Goal: Register for event/course

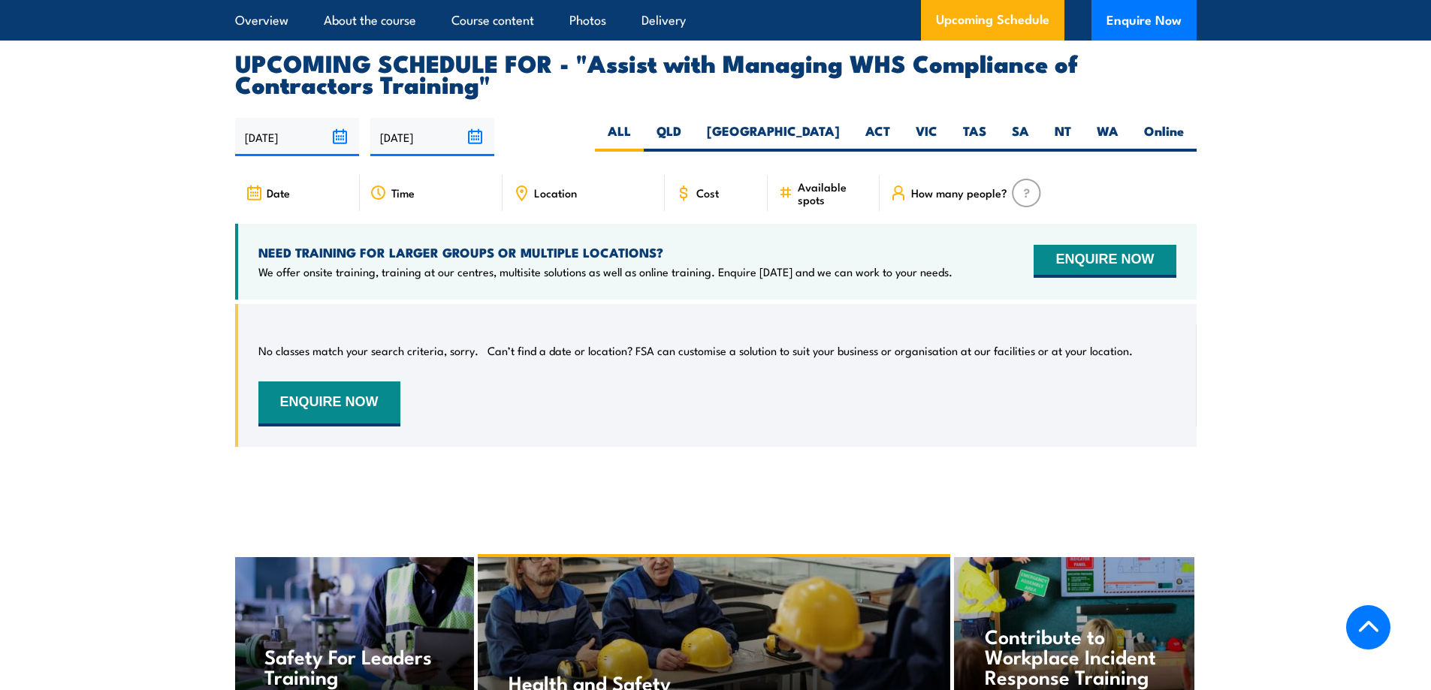
scroll to position [2328, 0]
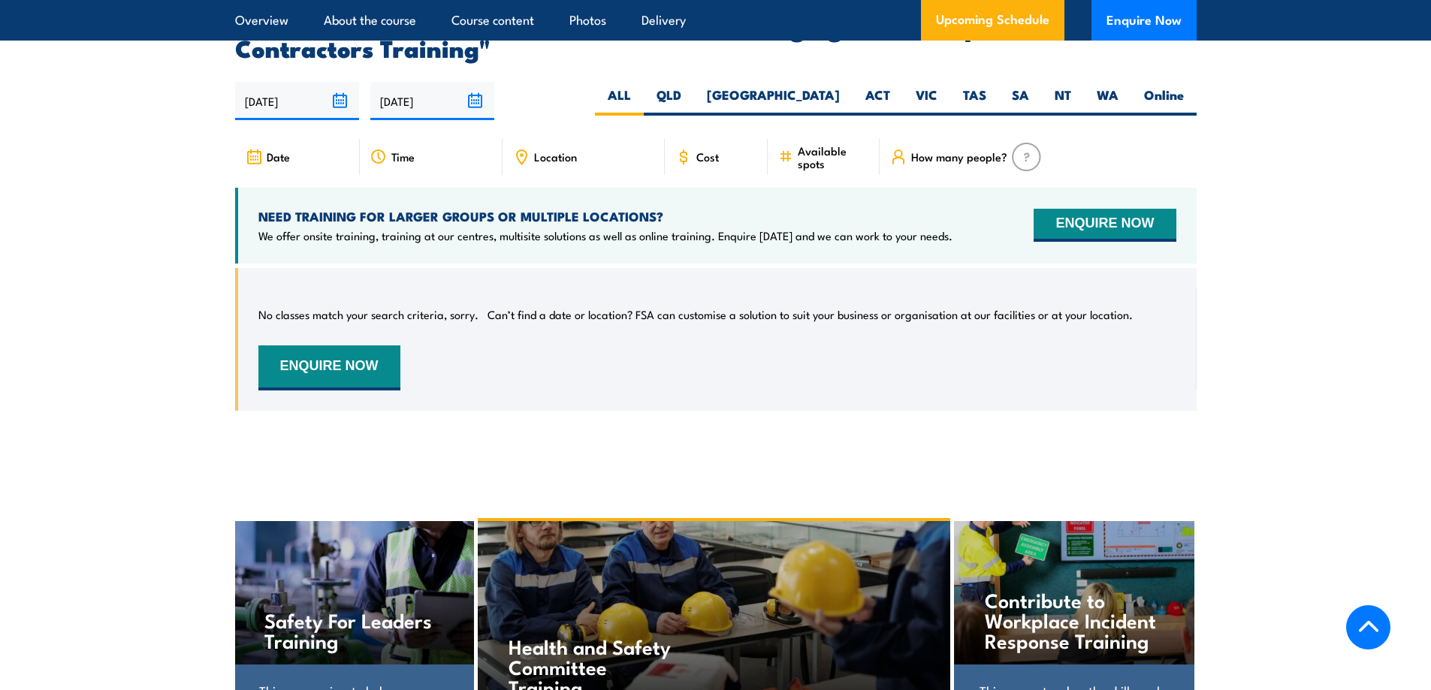
click at [280, 110] on input "[DATE]" at bounding box center [297, 101] width 124 height 38
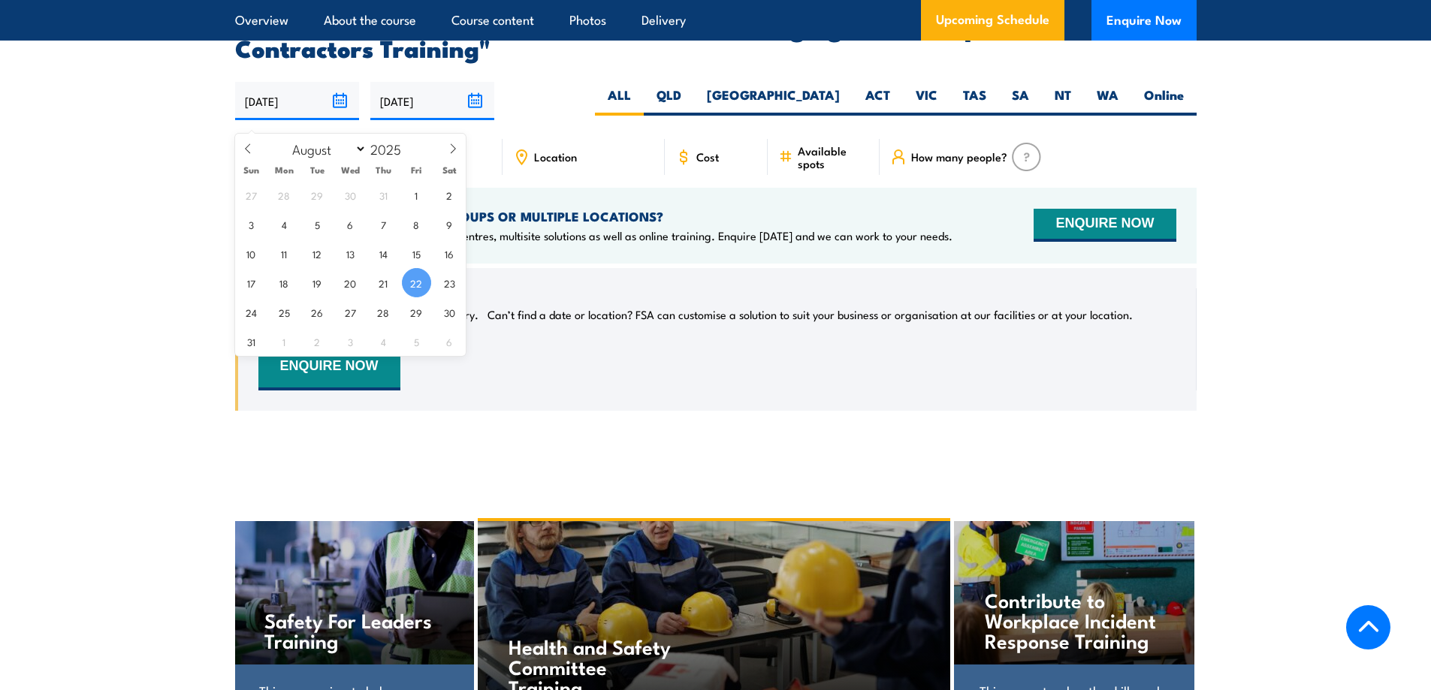
click at [403, 108] on input "[DATE]" at bounding box center [432, 101] width 124 height 38
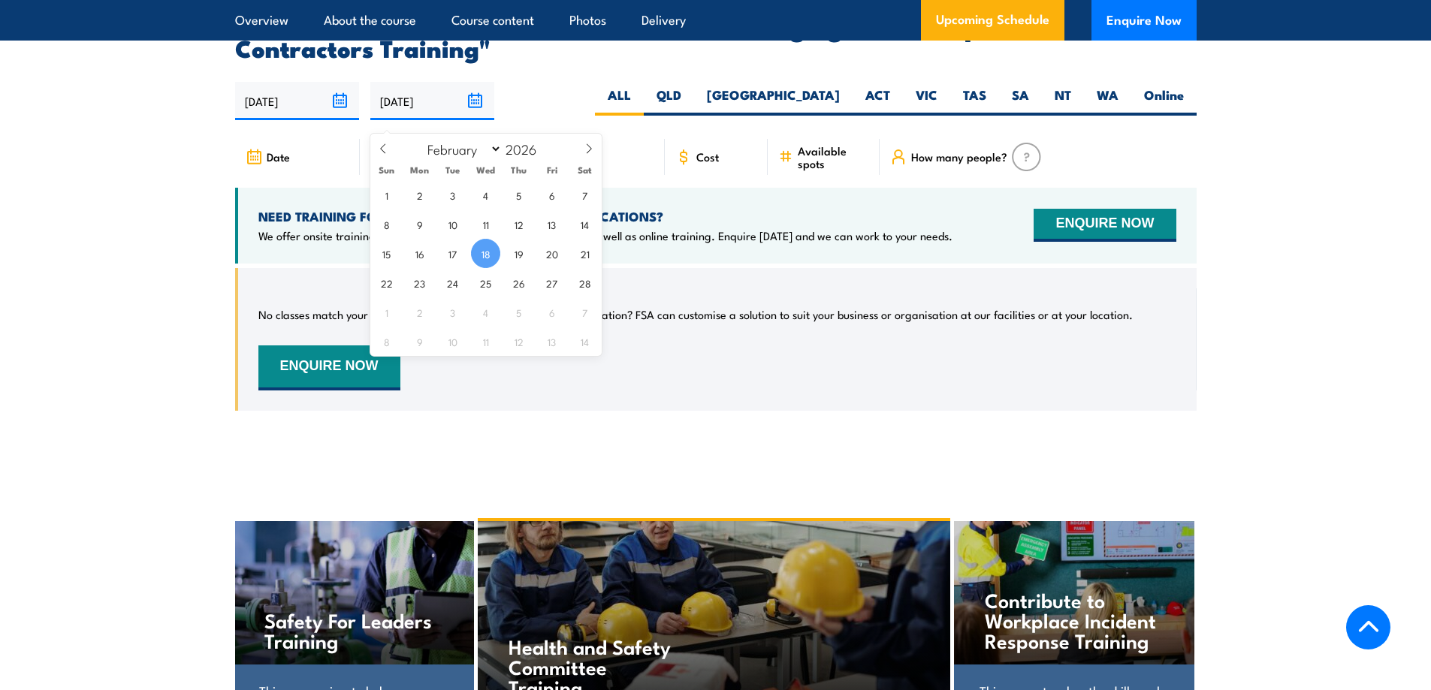
click at [878, 350] on div "No classes match your search criteria, sorry. Can’t find a date or location? FS…" at bounding box center [717, 339] width 918 height 102
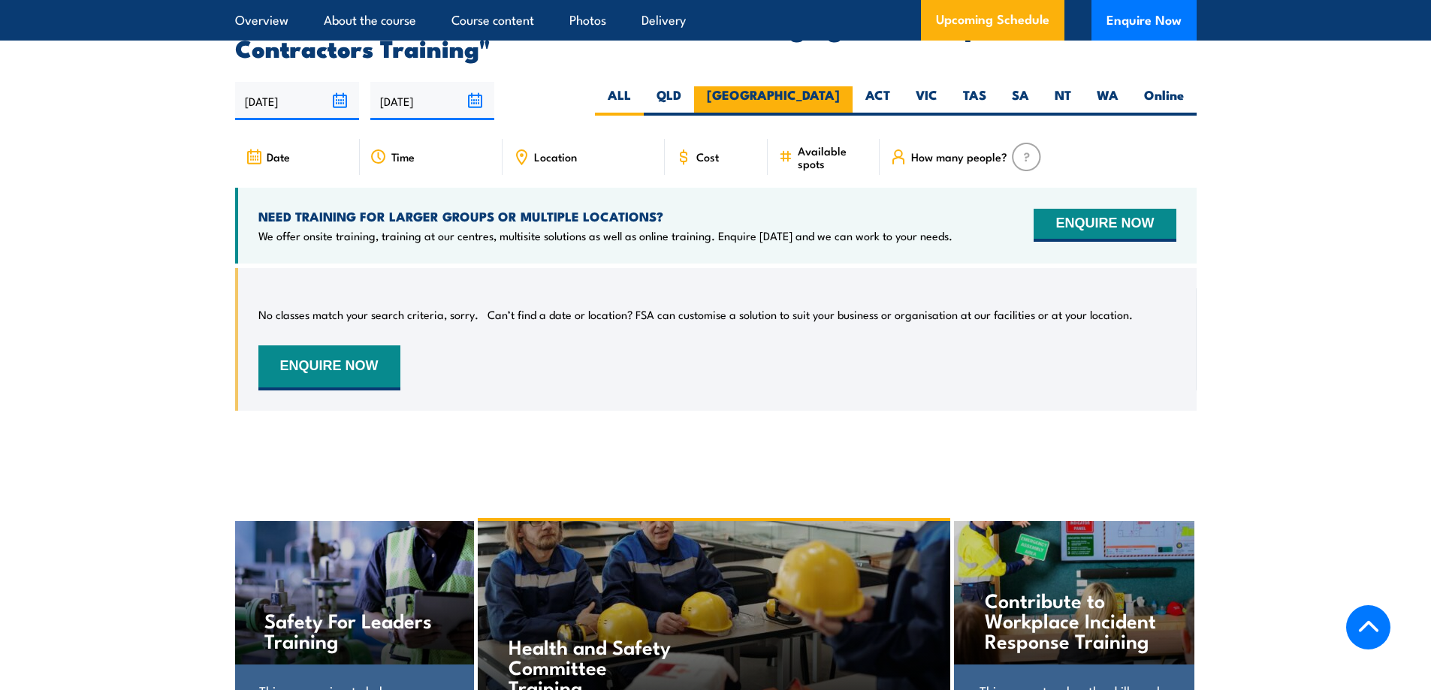
click at [819, 116] on label "[GEOGRAPHIC_DATA]" at bounding box center [773, 100] width 158 height 29
click at [840, 96] on input "[GEOGRAPHIC_DATA]" at bounding box center [845, 91] width 10 height 10
radio input "true"
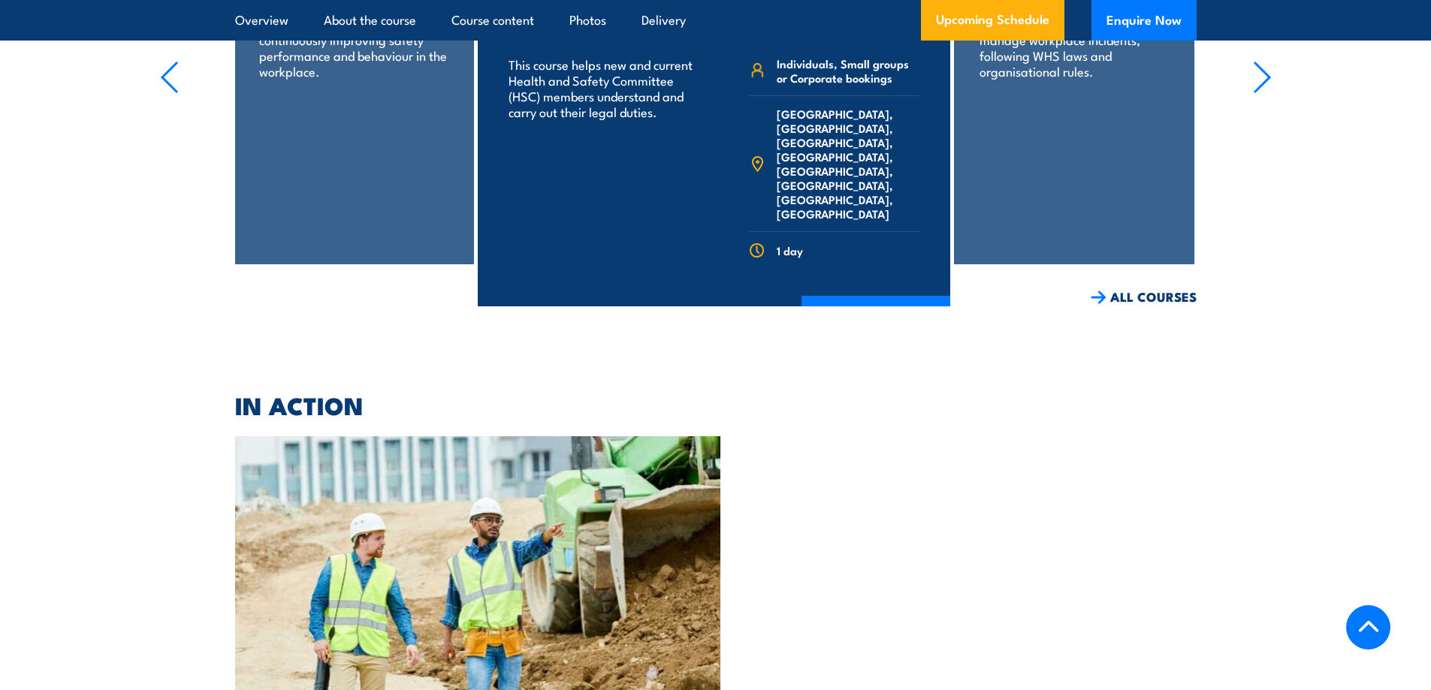
scroll to position [2806, 0]
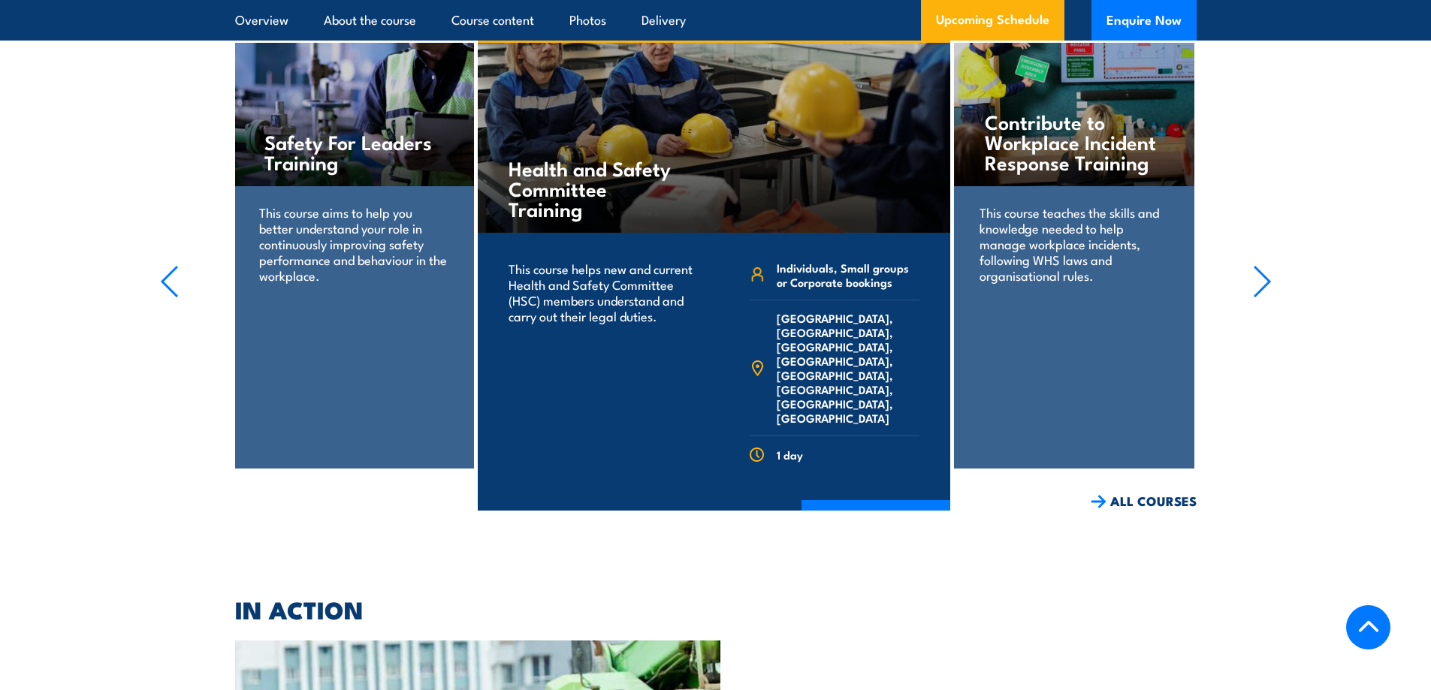
click at [1265, 286] on icon "button" at bounding box center [1262, 281] width 19 height 33
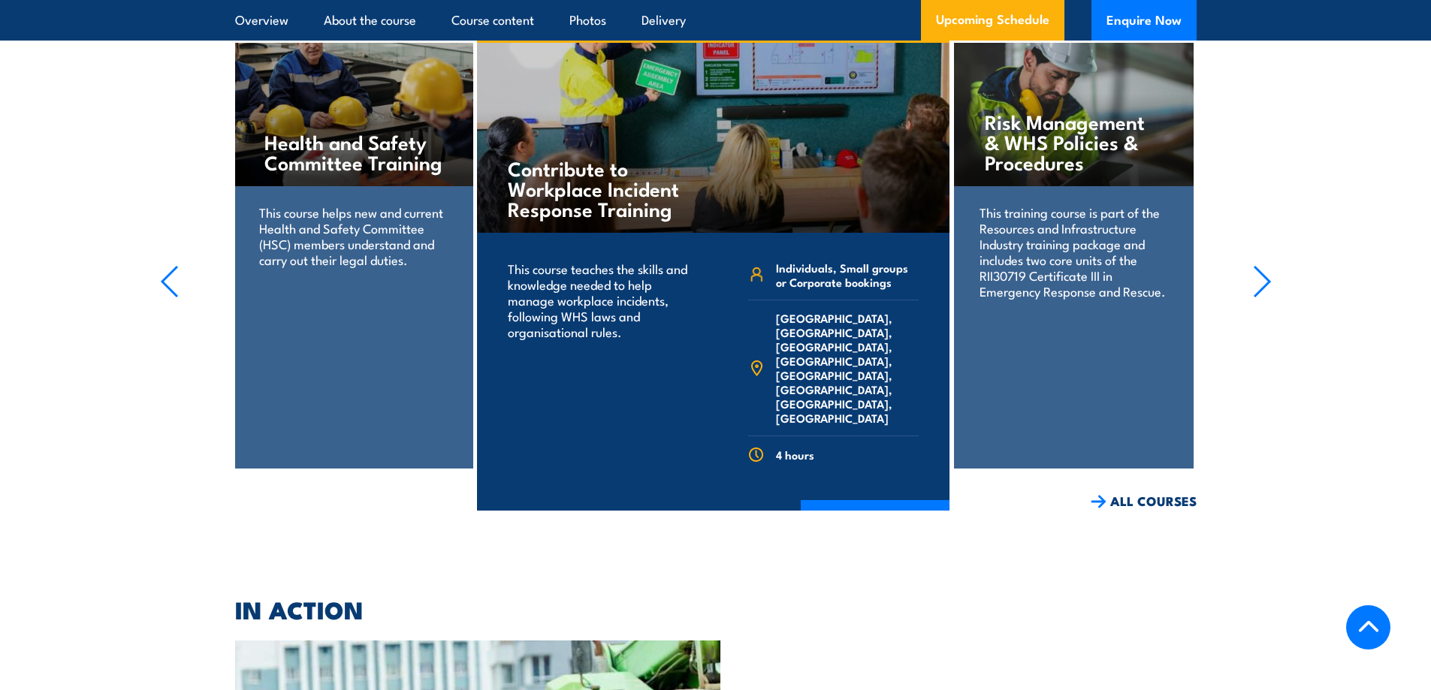
click at [1265, 286] on icon "button" at bounding box center [1262, 281] width 19 height 33
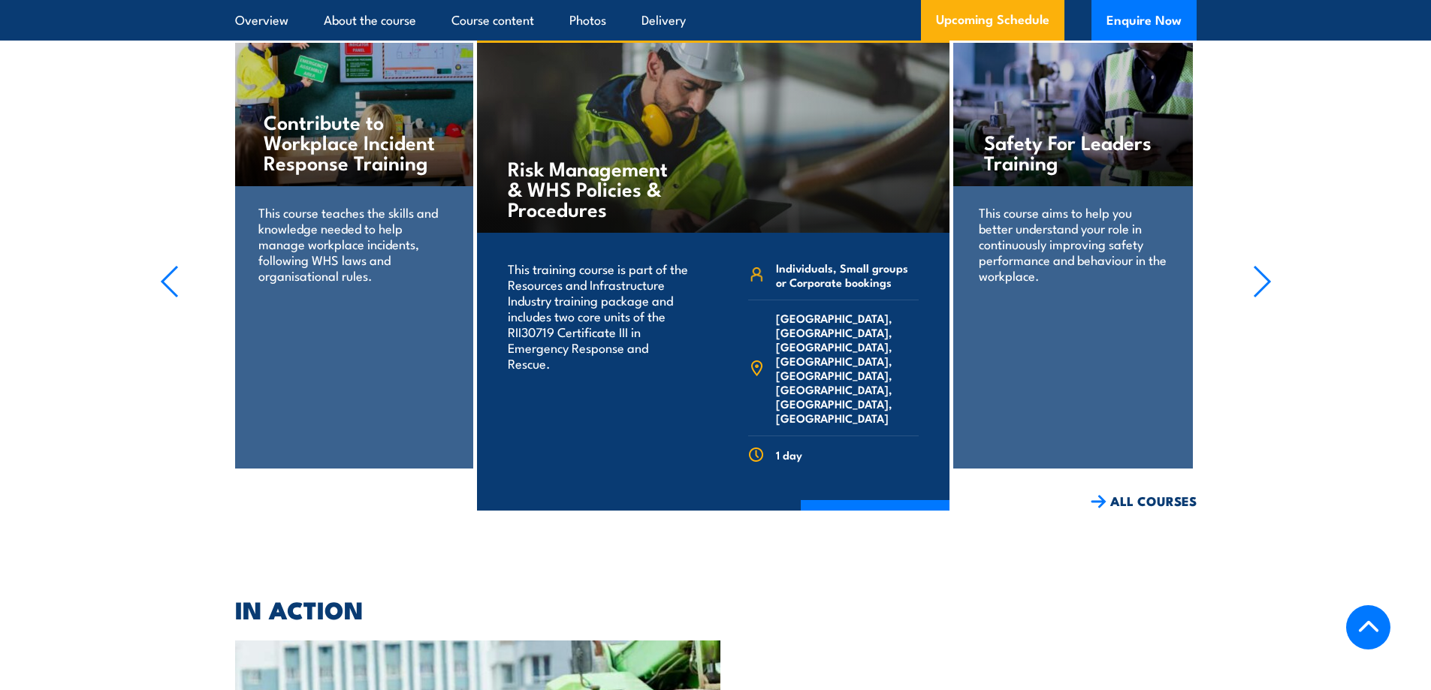
click at [1253, 296] on icon "button" at bounding box center [1262, 281] width 19 height 33
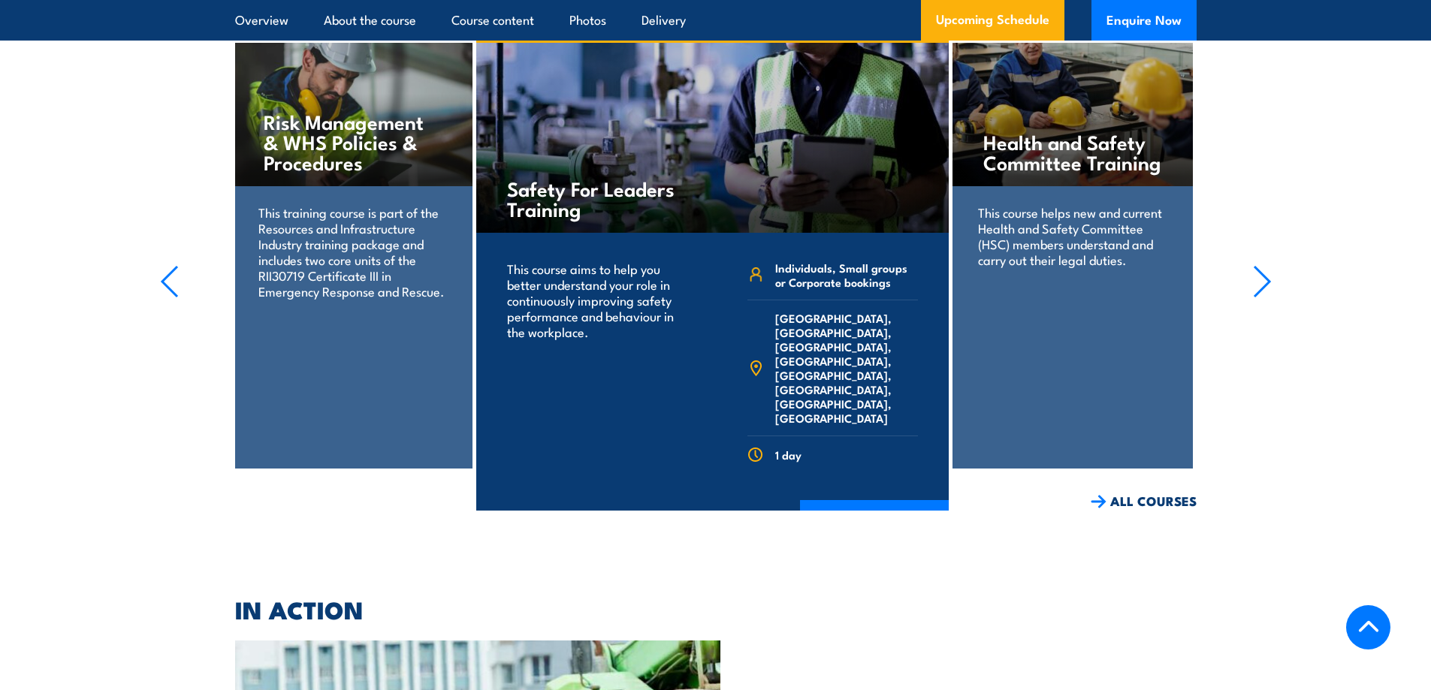
click at [1253, 296] on icon "button" at bounding box center [1262, 281] width 19 height 33
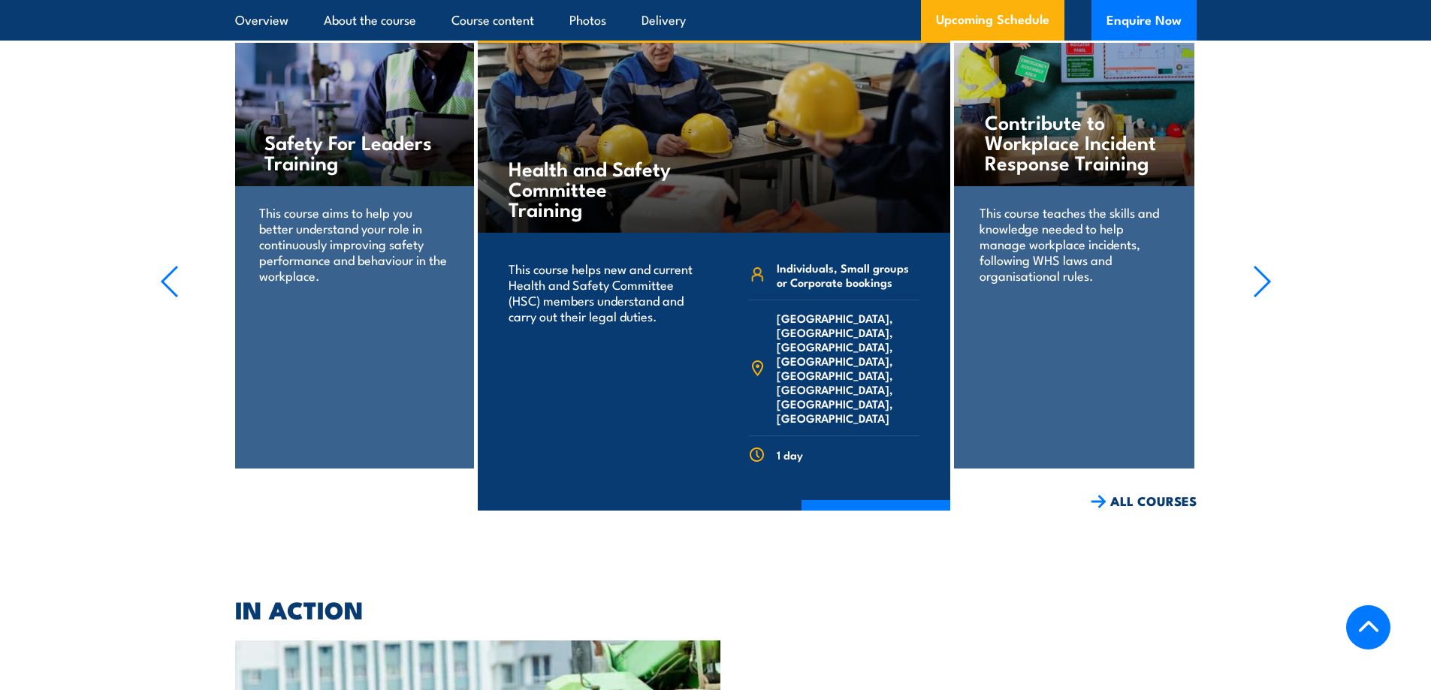
click at [1253, 296] on icon "button" at bounding box center [1262, 281] width 19 height 33
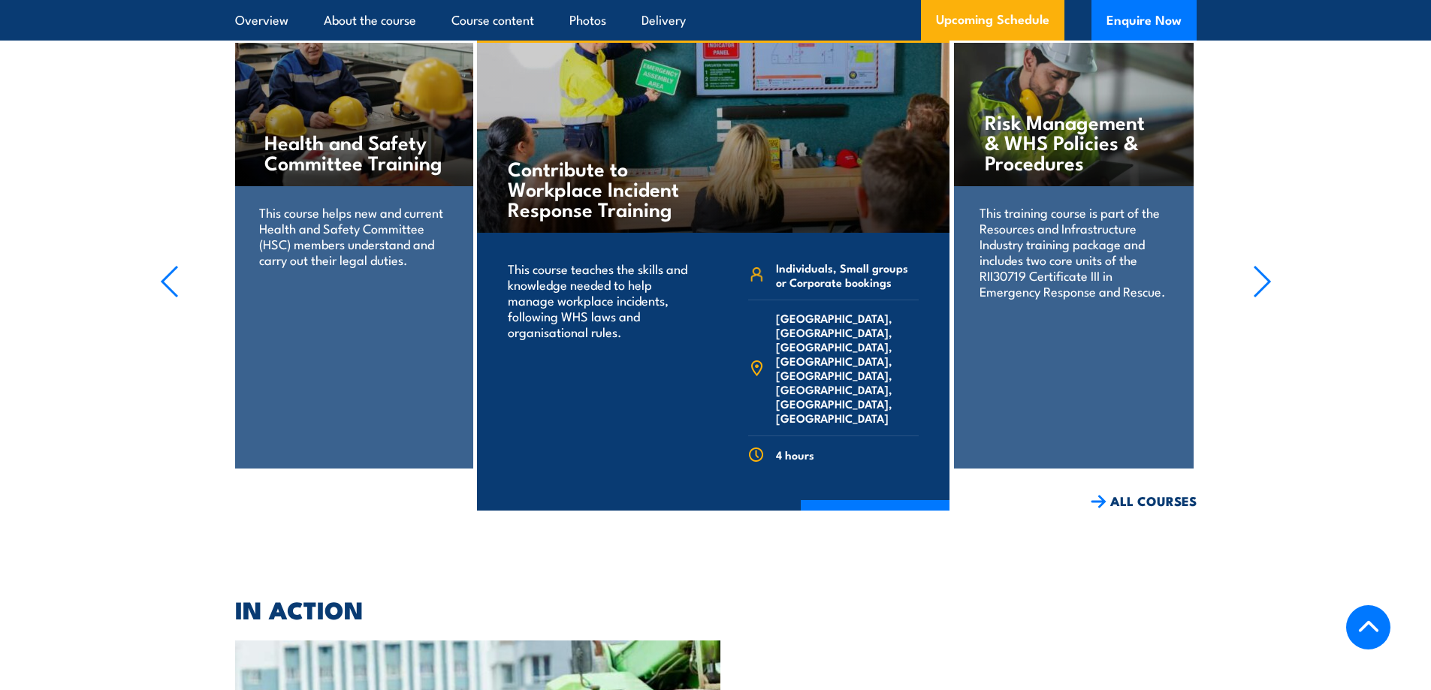
click at [1259, 298] on icon "button" at bounding box center [1262, 281] width 19 height 33
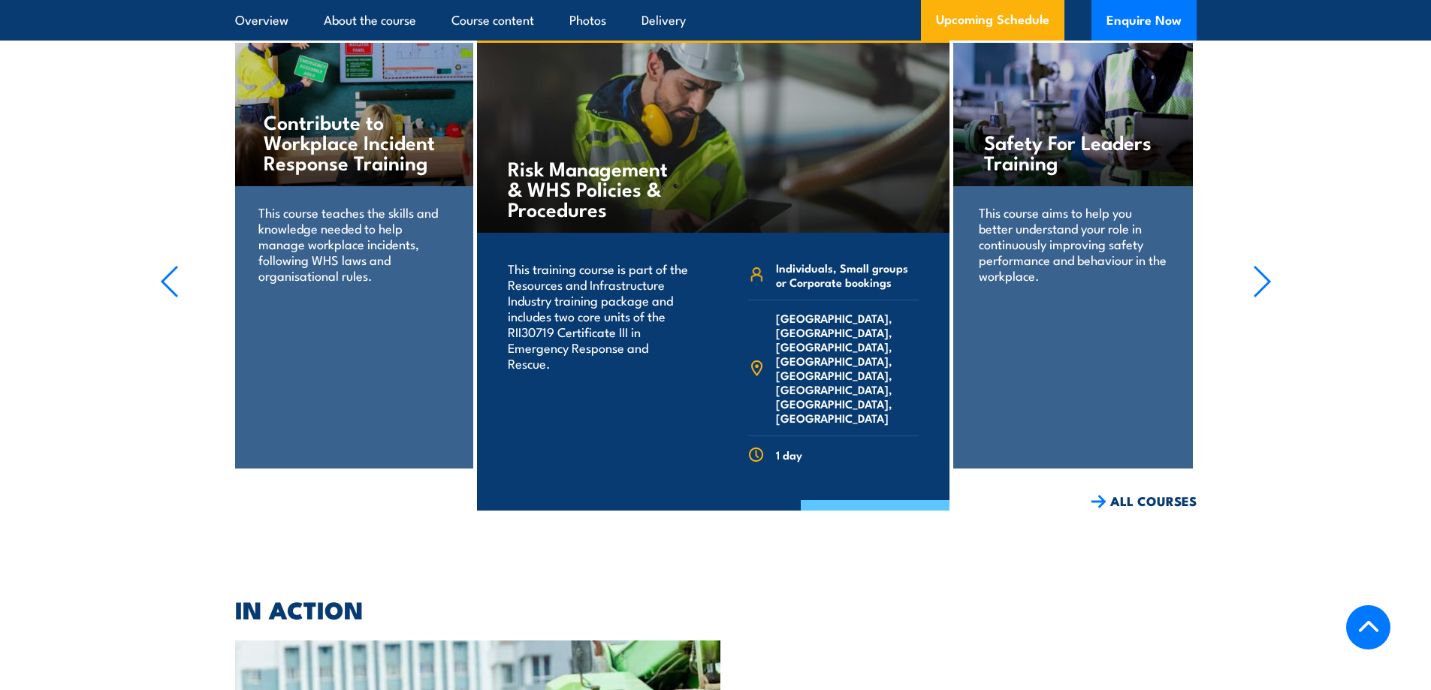
click at [866, 505] on link "COURSE DETAILS" at bounding box center [875, 519] width 149 height 39
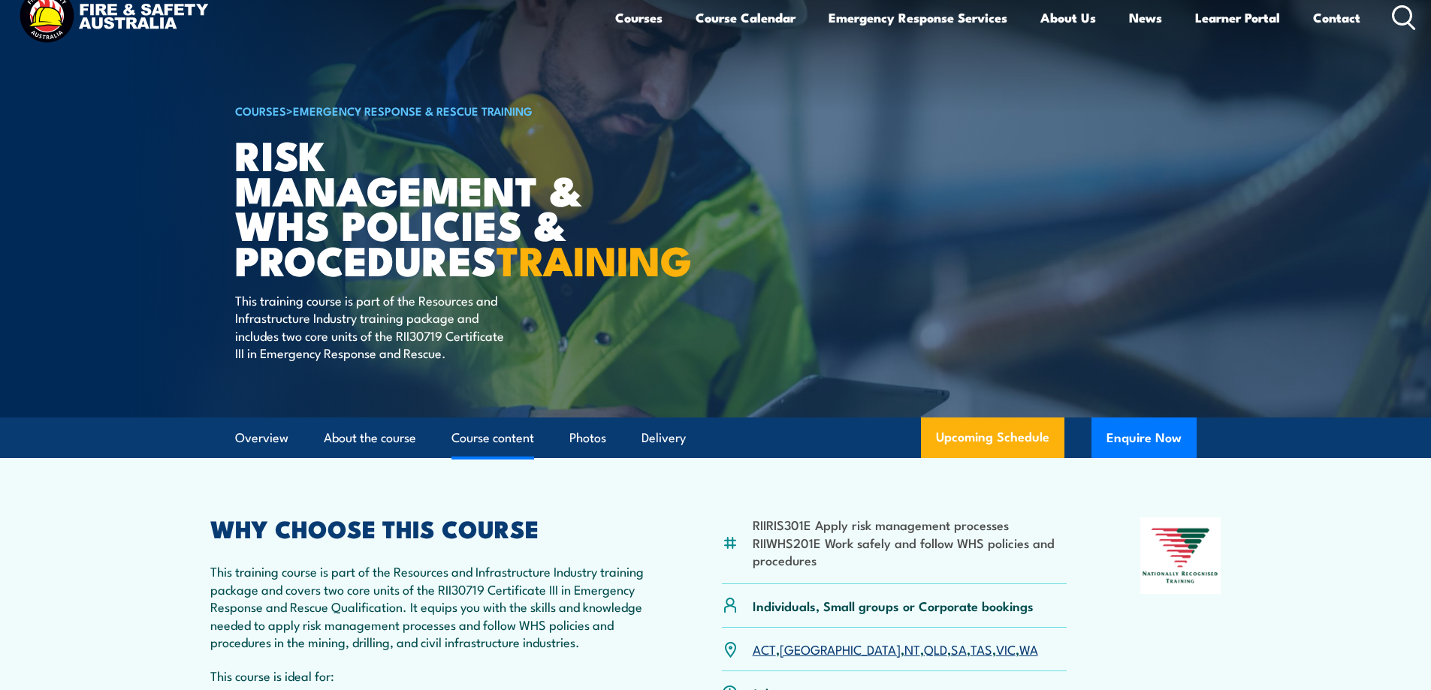
scroll to position [300, 0]
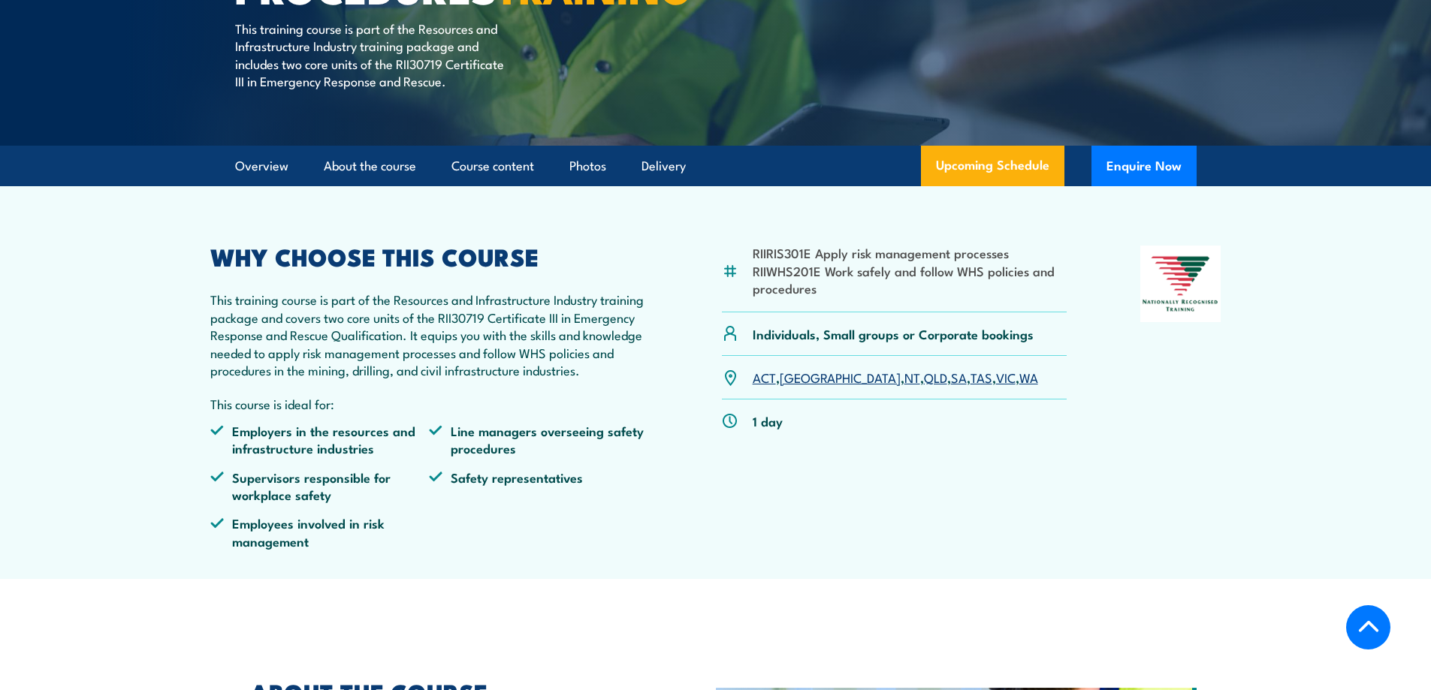
click at [798, 386] on link "[GEOGRAPHIC_DATA]" at bounding box center [840, 377] width 121 height 18
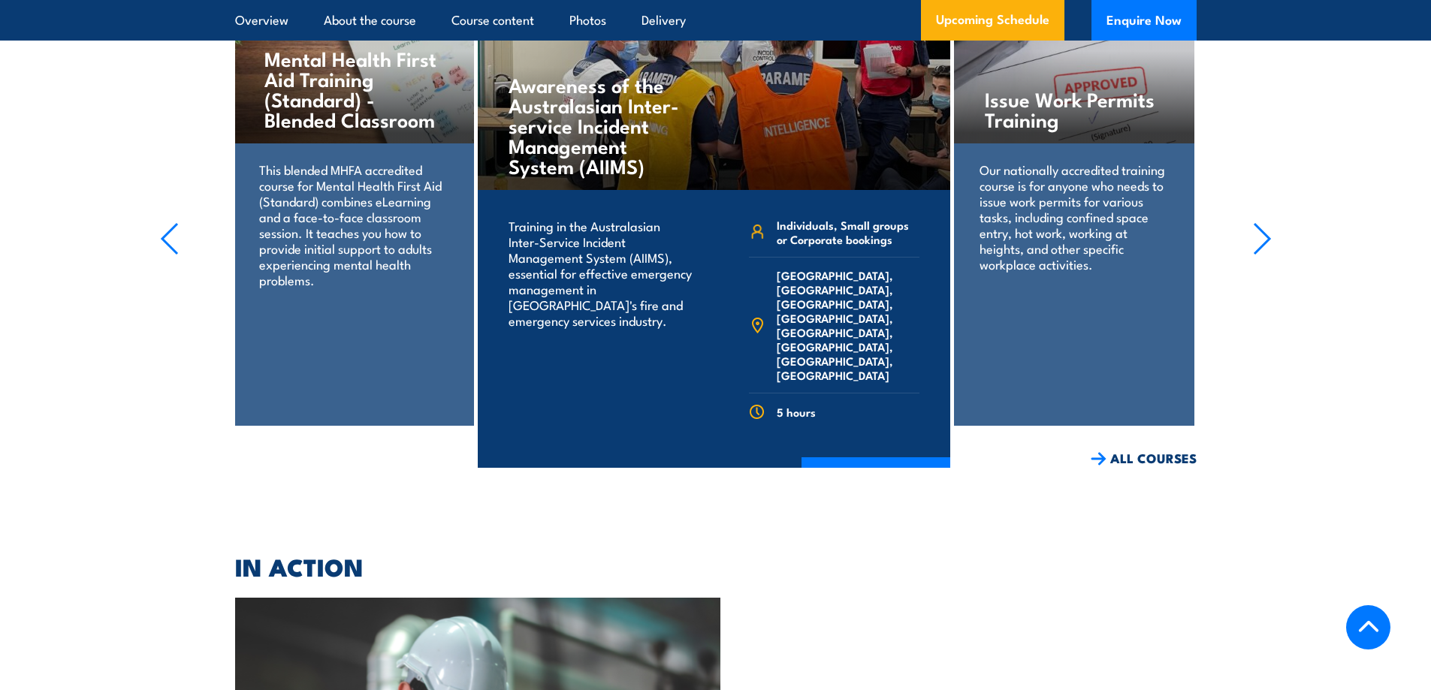
scroll to position [2713, 0]
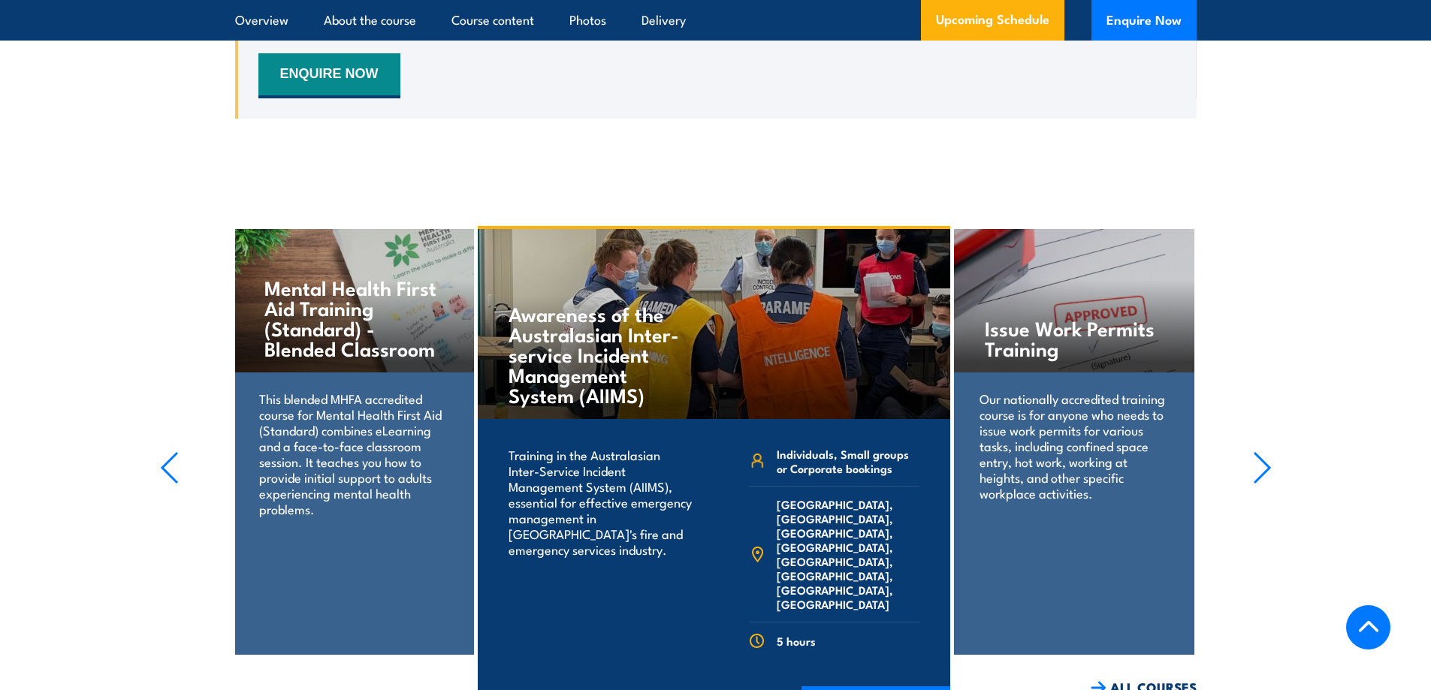
click at [1259, 484] on icon "button" at bounding box center [1262, 467] width 19 height 33
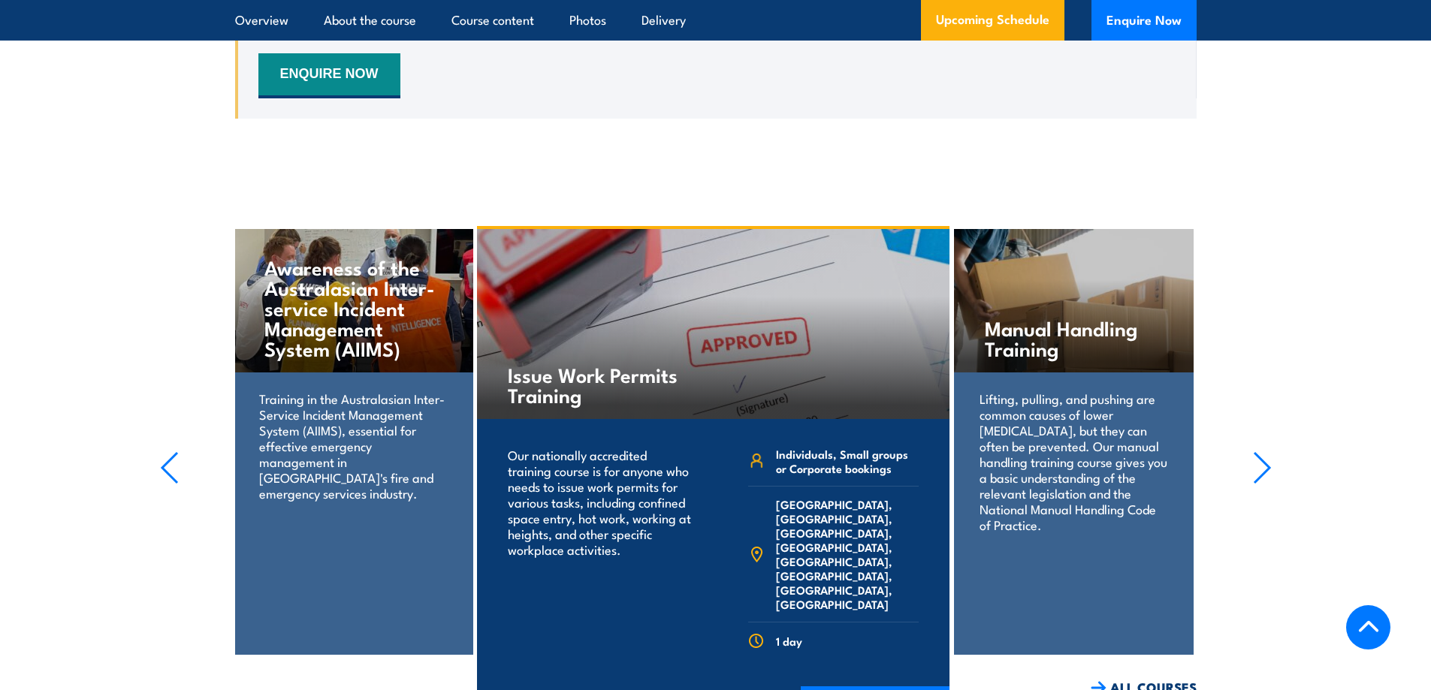
click at [1259, 484] on icon "button" at bounding box center [1262, 467] width 19 height 33
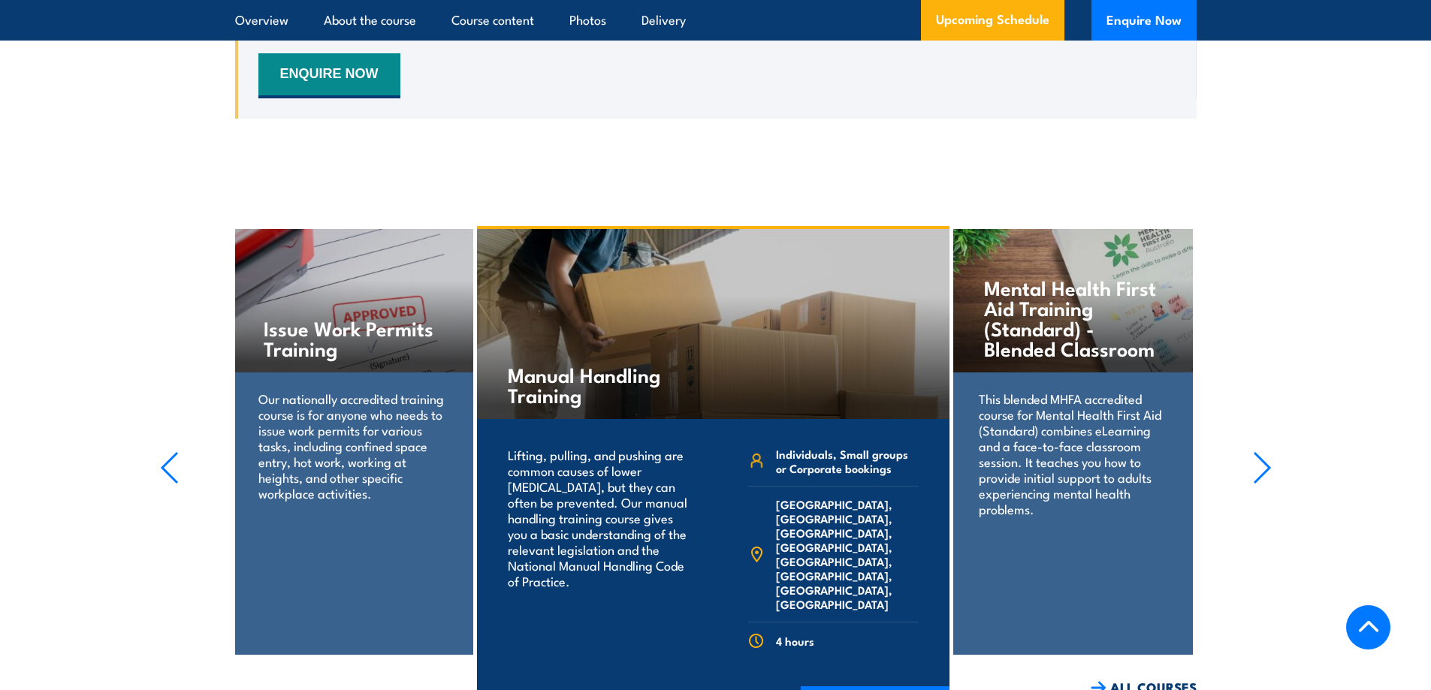
click at [1259, 484] on icon "button" at bounding box center [1262, 467] width 19 height 33
